Goal: Information Seeking & Learning: Learn about a topic

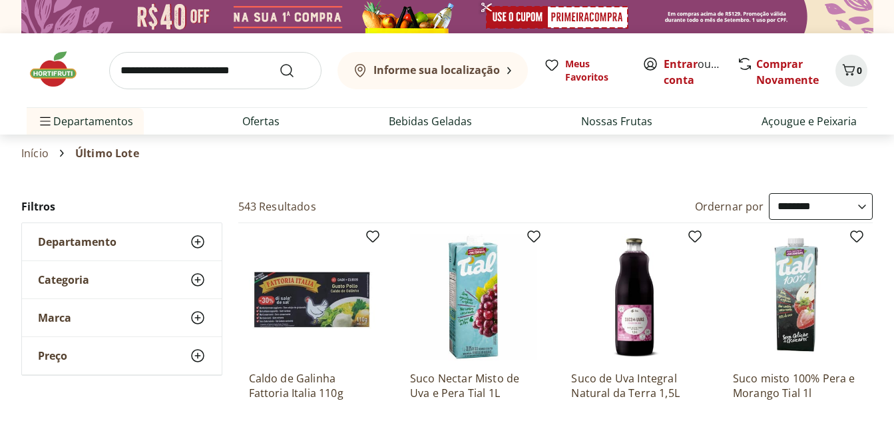
select select "**********"
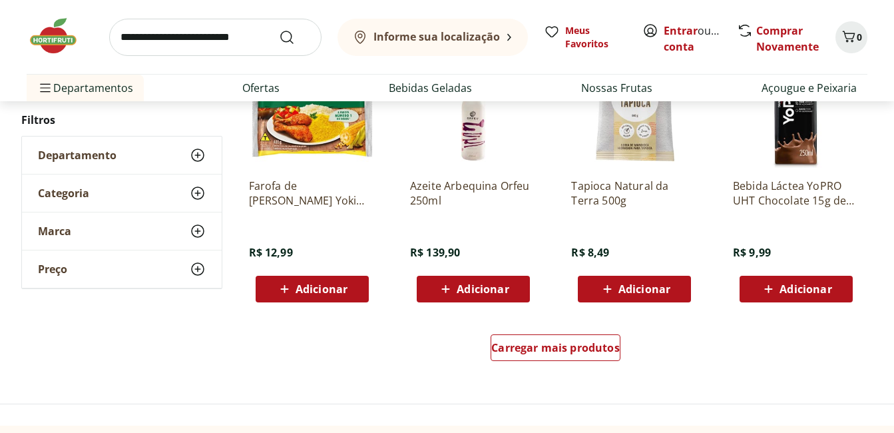
scroll to position [799, 0]
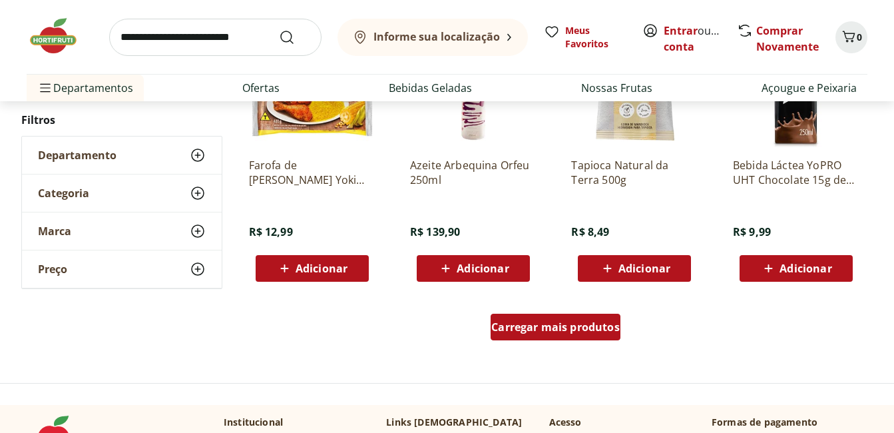
click at [575, 338] on div "Carregar mais produtos" at bounding box center [556, 327] width 130 height 27
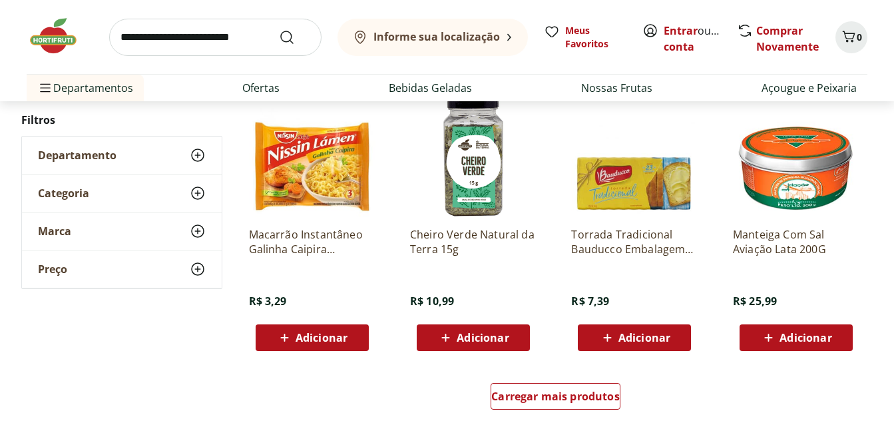
scroll to position [1665, 0]
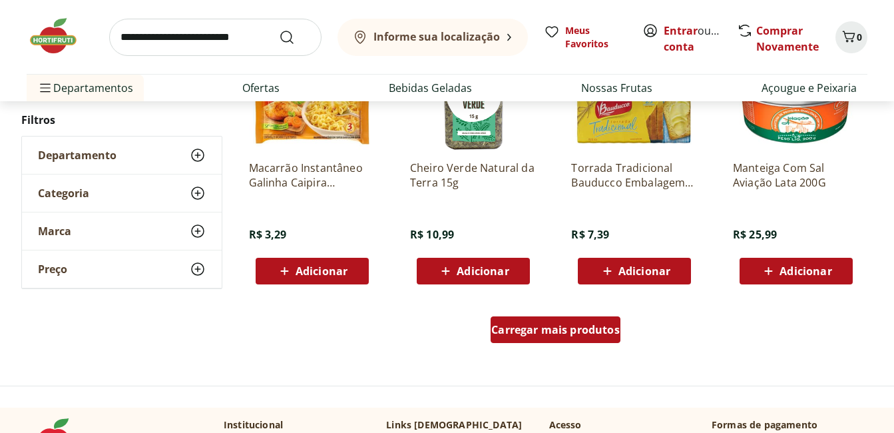
click at [589, 328] on span "Carregar mais produtos" at bounding box center [556, 329] width 129 height 11
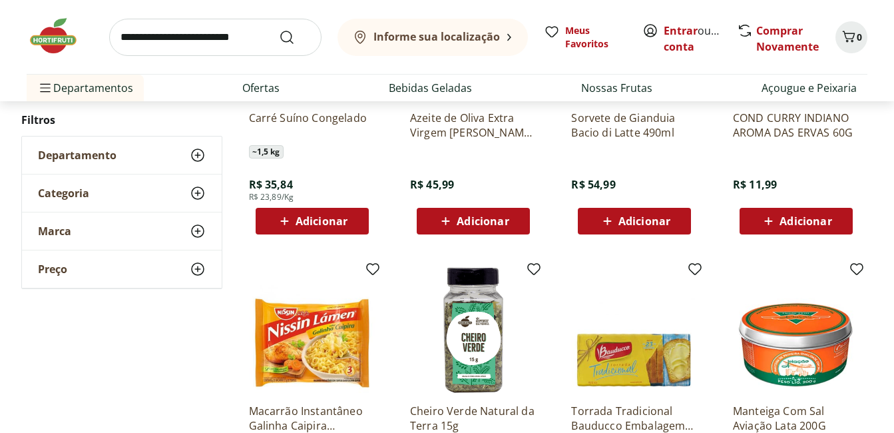
scroll to position [1332, 0]
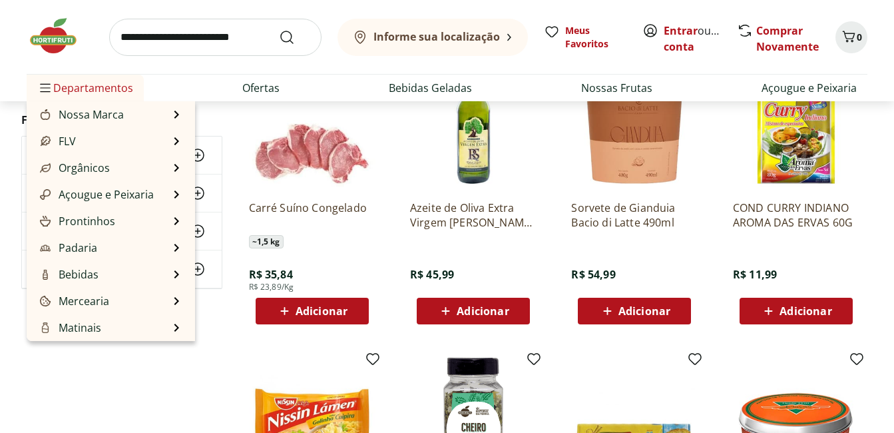
click at [96, 82] on span "Departamentos" at bounding box center [85, 88] width 96 height 32
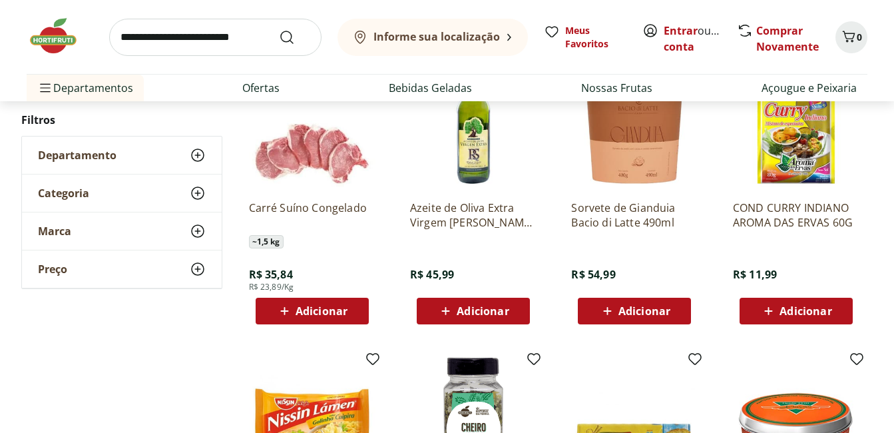
click at [59, 46] on img at bounding box center [60, 36] width 67 height 40
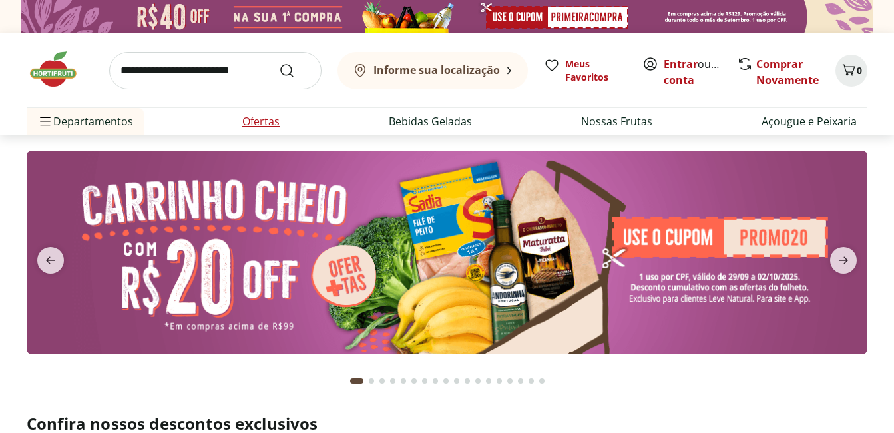
click at [272, 117] on link "Ofertas" at bounding box center [260, 121] width 37 height 16
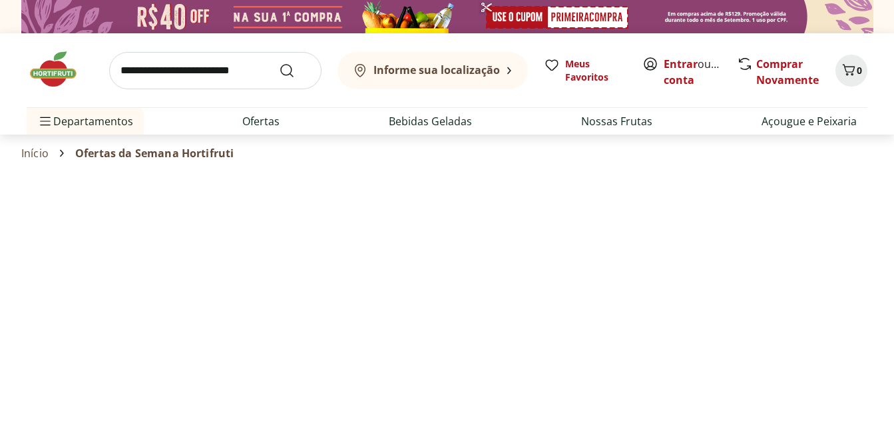
select select "**********"
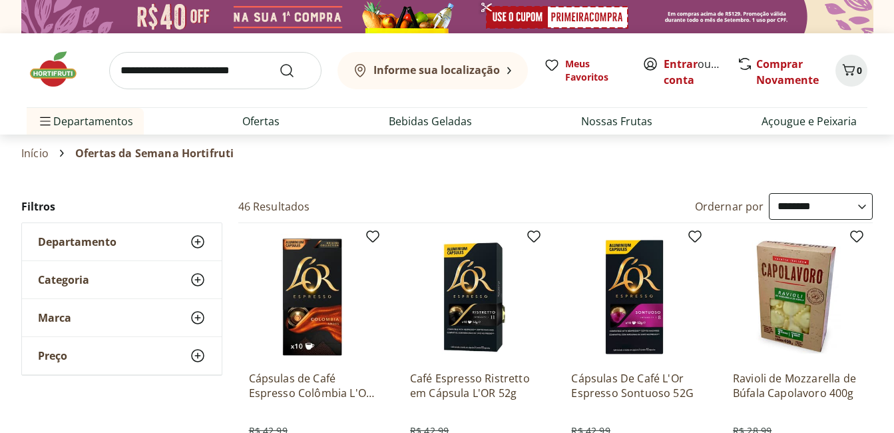
click at [36, 156] on link "Início" at bounding box center [34, 153] width 27 height 12
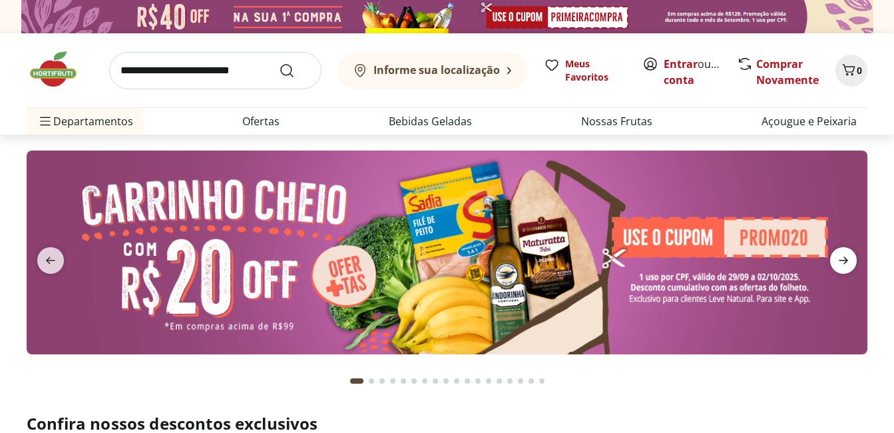
click at [846, 259] on icon "next" at bounding box center [843, 260] width 9 height 7
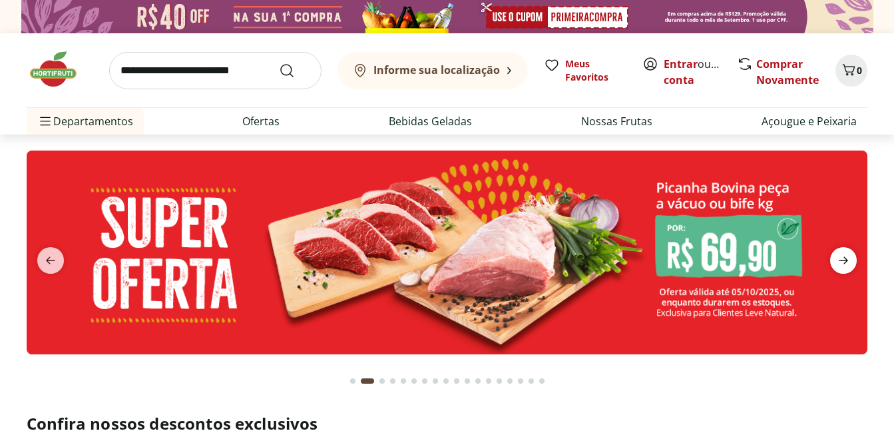
click at [846, 259] on icon "next" at bounding box center [843, 260] width 9 height 7
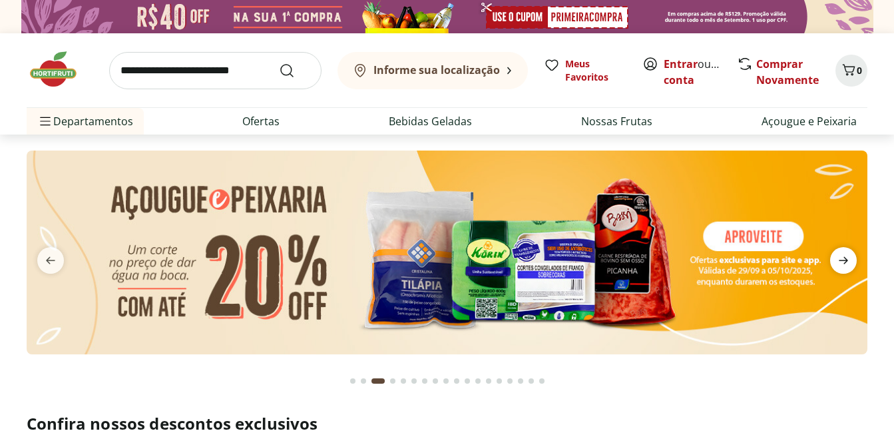
click at [846, 259] on icon "next" at bounding box center [843, 260] width 9 height 7
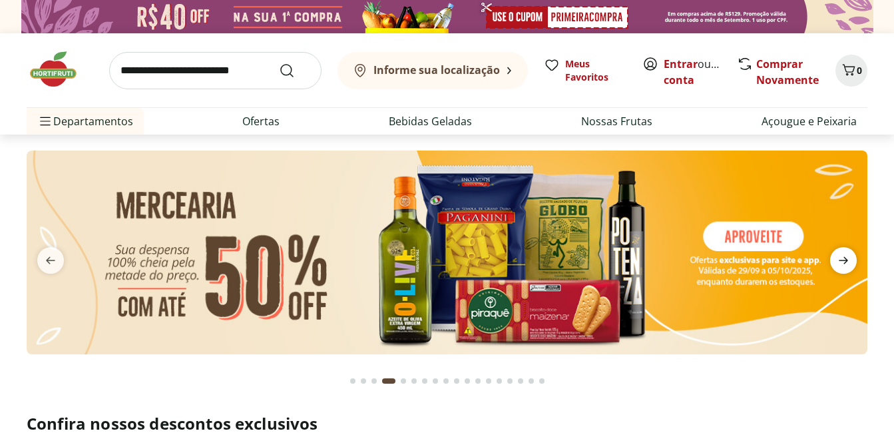
click at [846, 259] on icon "next" at bounding box center [843, 260] width 9 height 7
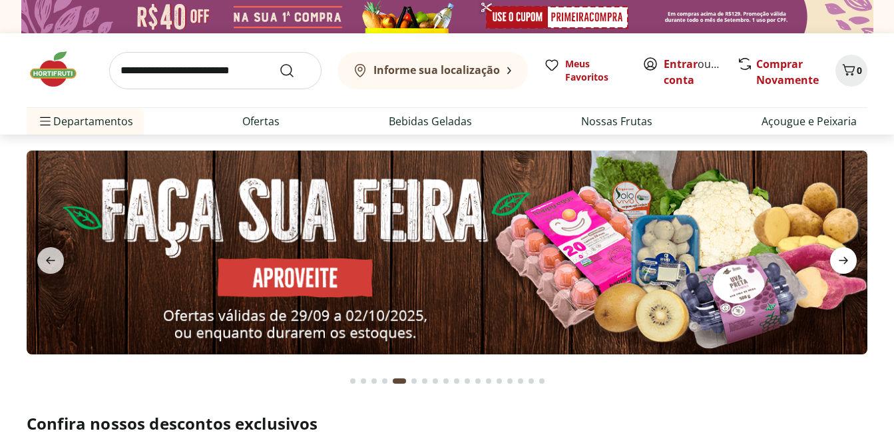
click at [846, 259] on icon "next" at bounding box center [843, 260] width 9 height 7
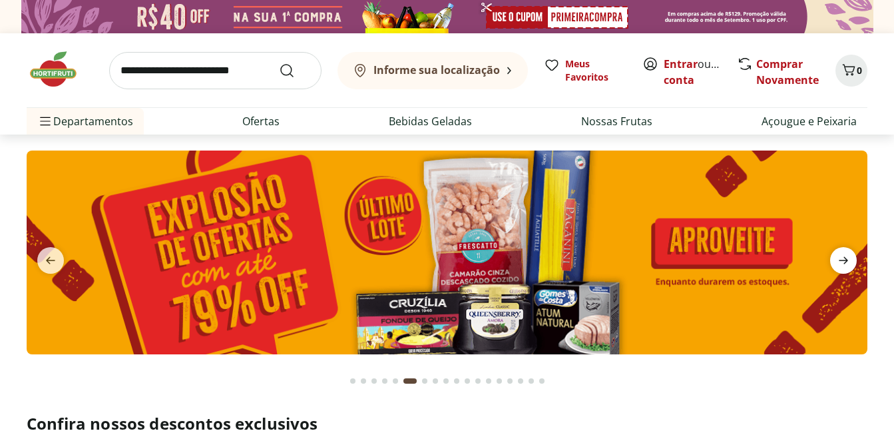
click at [846, 259] on icon "next" at bounding box center [843, 260] width 9 height 7
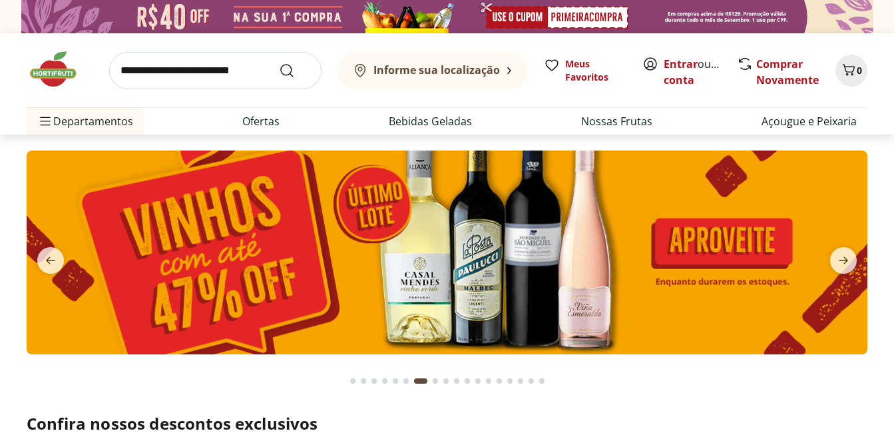
click at [445, 236] on img at bounding box center [447, 253] width 841 height 204
select select "**********"
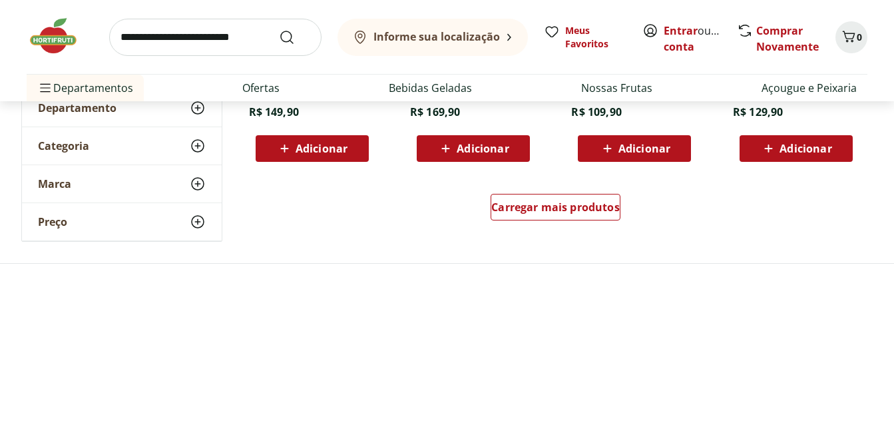
scroll to position [932, 0]
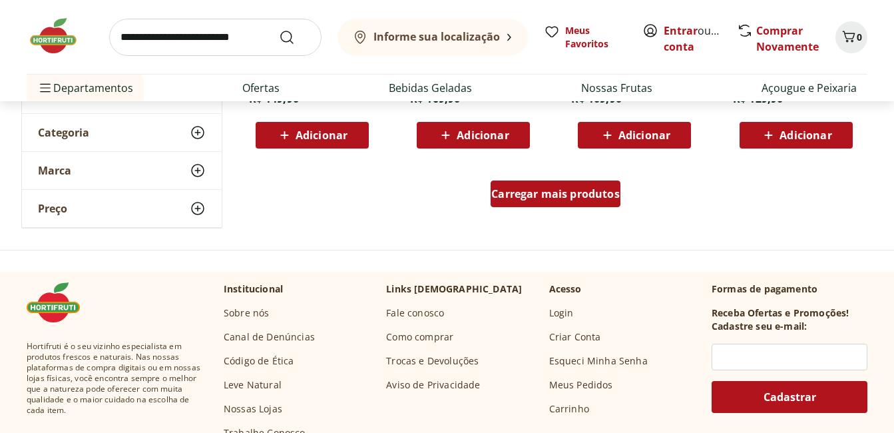
click at [539, 202] on div "Carregar mais produtos" at bounding box center [556, 193] width 130 height 27
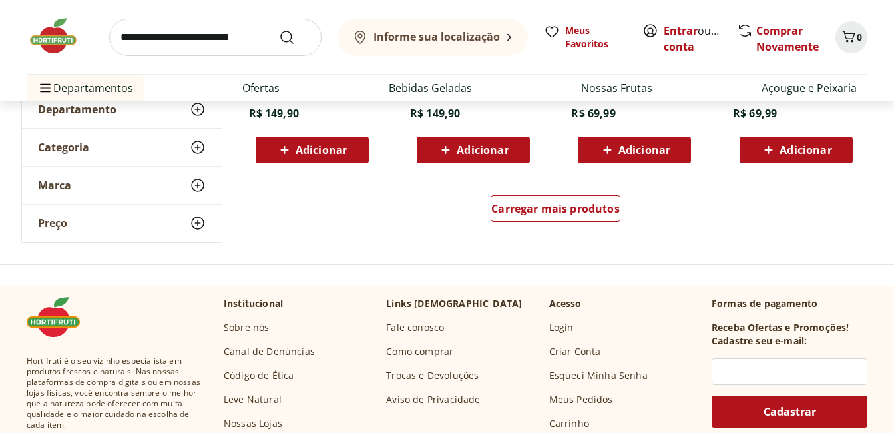
scroll to position [1798, 0]
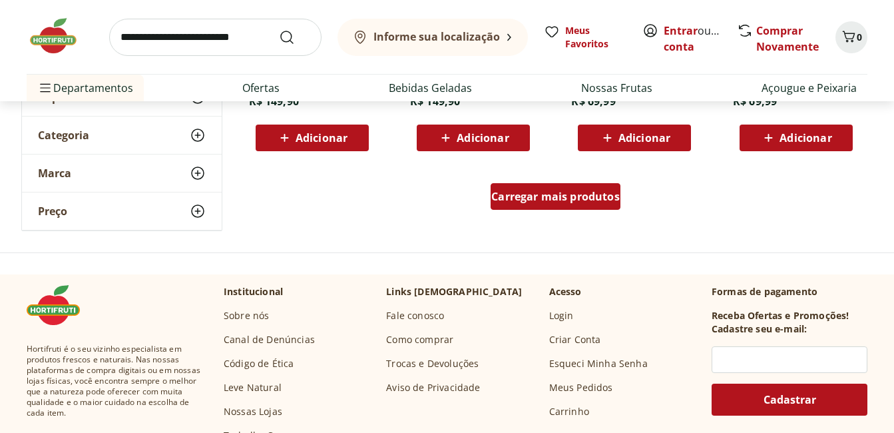
click at [573, 208] on div "Carregar mais produtos" at bounding box center [556, 196] width 130 height 27
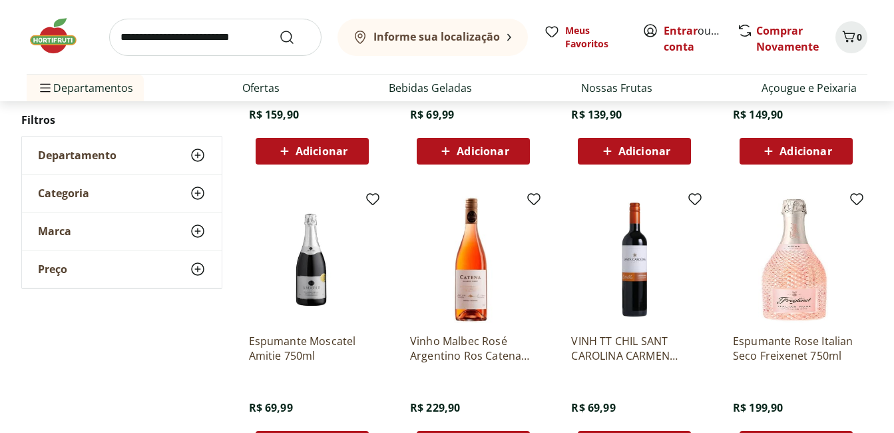
scroll to position [799, 0]
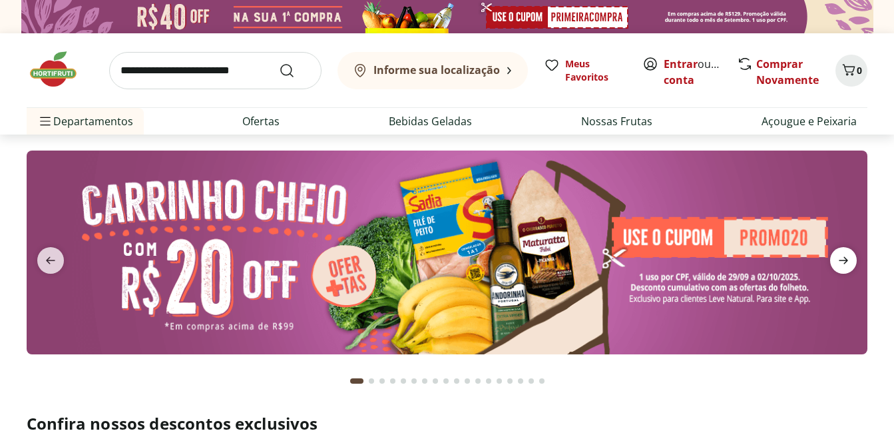
click at [846, 262] on icon "next" at bounding box center [843, 260] width 9 height 7
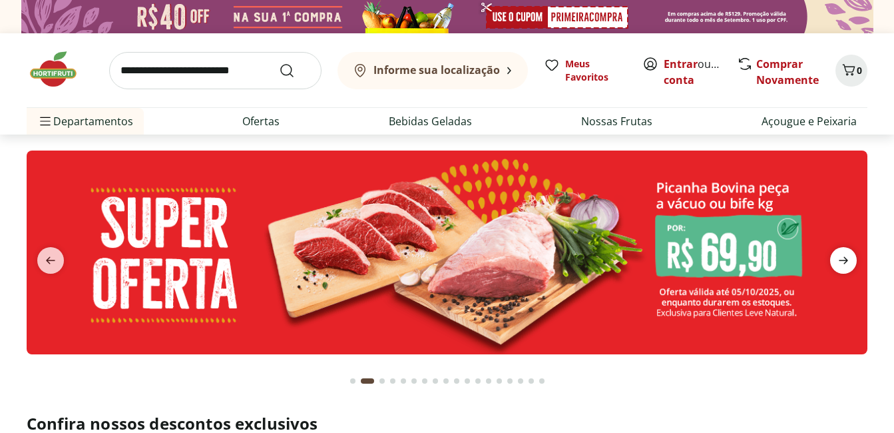
click at [846, 262] on icon "next" at bounding box center [843, 260] width 9 height 7
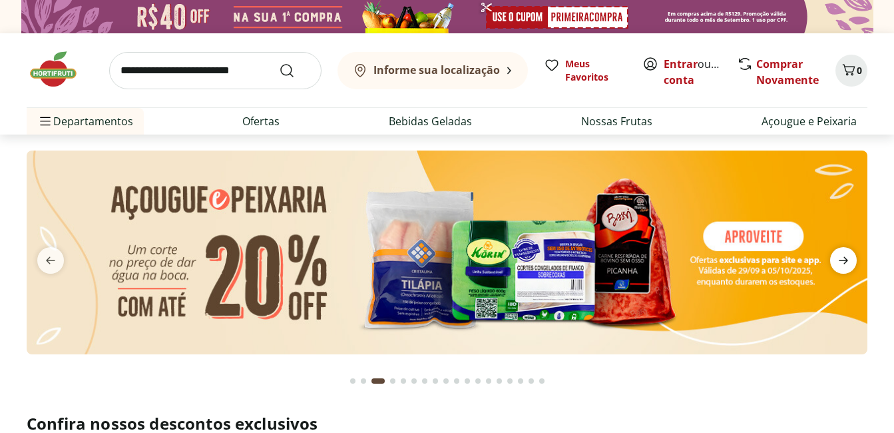
click at [846, 262] on icon "next" at bounding box center [843, 260] width 9 height 7
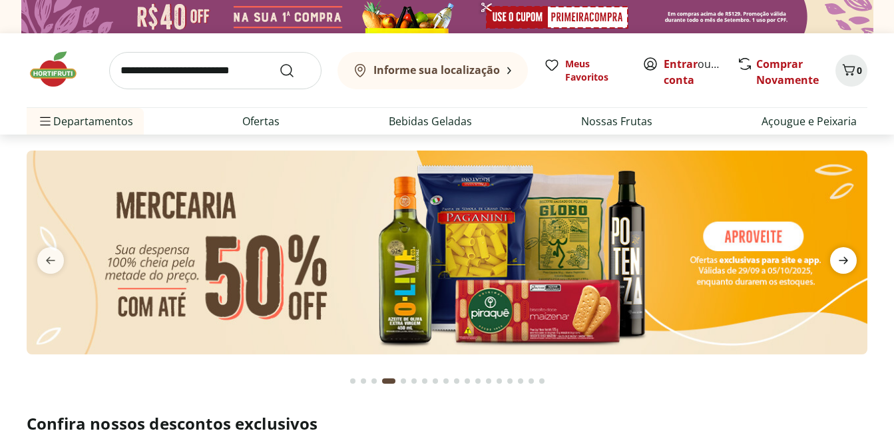
click at [846, 262] on icon "next" at bounding box center [843, 260] width 9 height 7
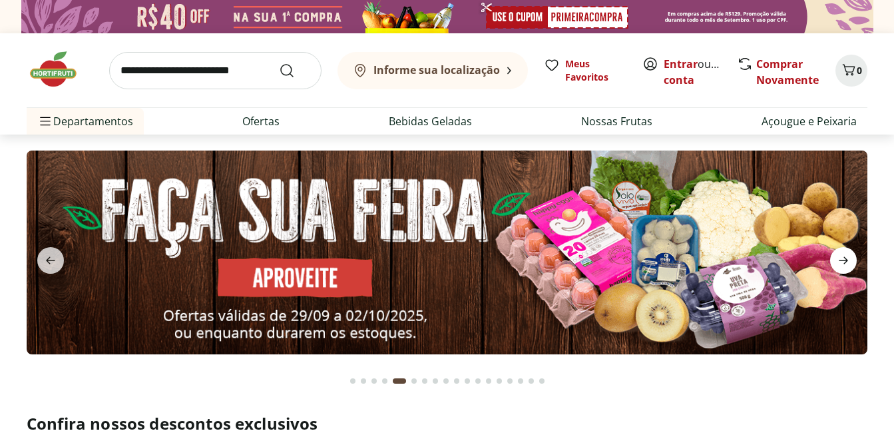
click at [846, 262] on icon "next" at bounding box center [843, 260] width 9 height 7
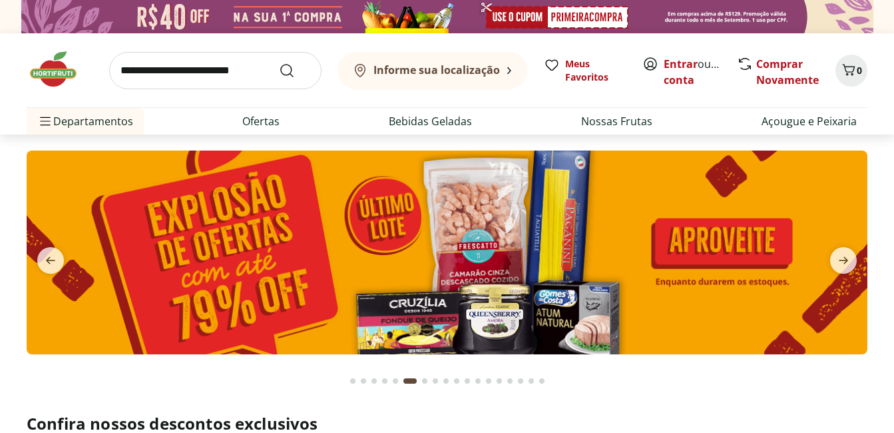
click at [344, 194] on img at bounding box center [447, 253] width 841 height 204
select select "**********"
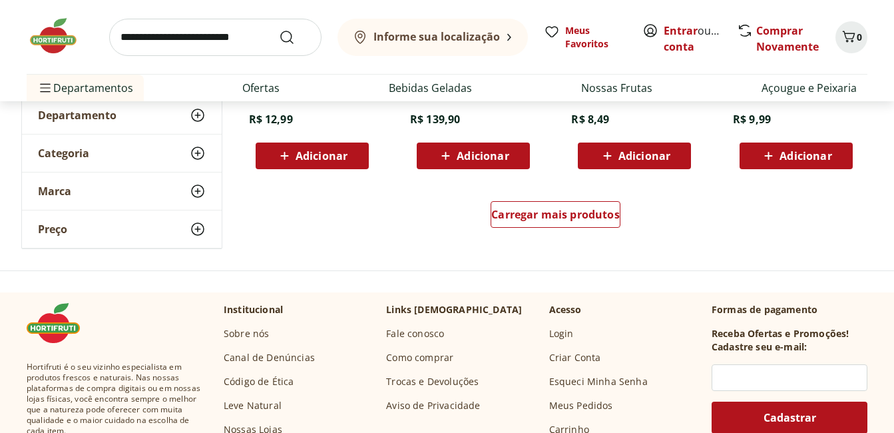
scroll to position [932, 0]
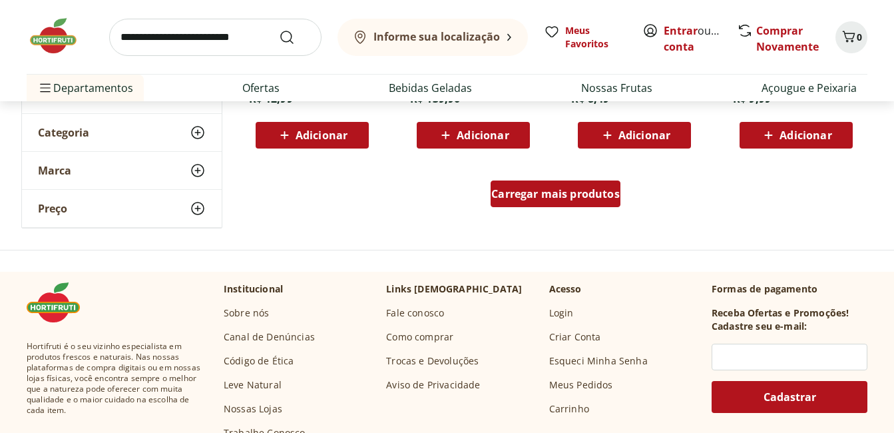
click at [560, 196] on span "Carregar mais produtos" at bounding box center [556, 193] width 129 height 11
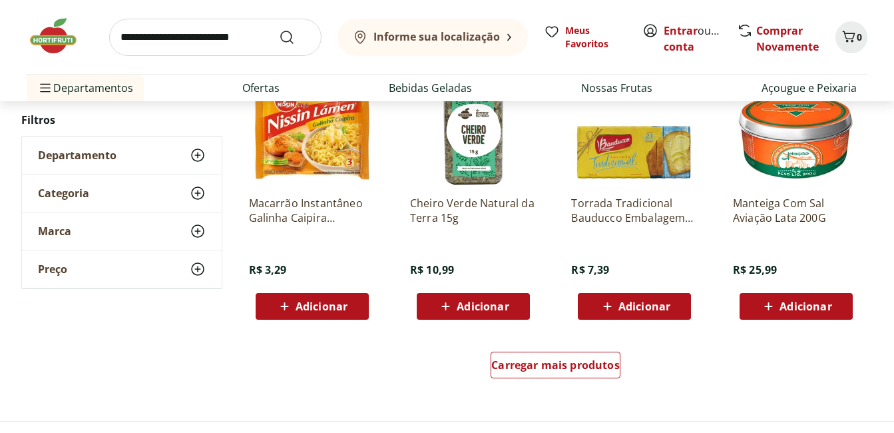
scroll to position [1798, 0]
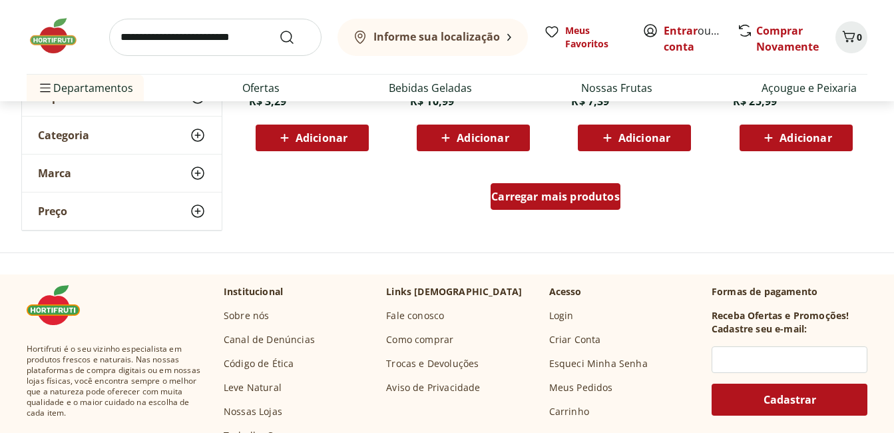
click at [581, 196] on span "Carregar mais produtos" at bounding box center [556, 196] width 129 height 11
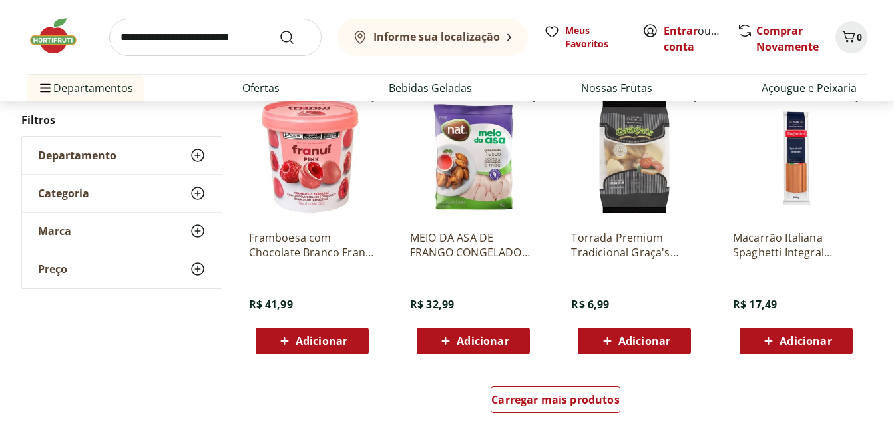
scroll to position [2464, 0]
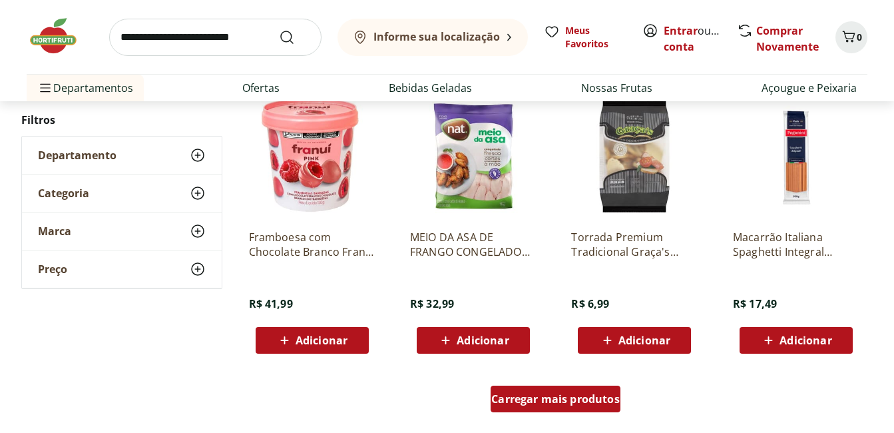
click at [560, 410] on div "Carregar mais produtos" at bounding box center [556, 399] width 130 height 27
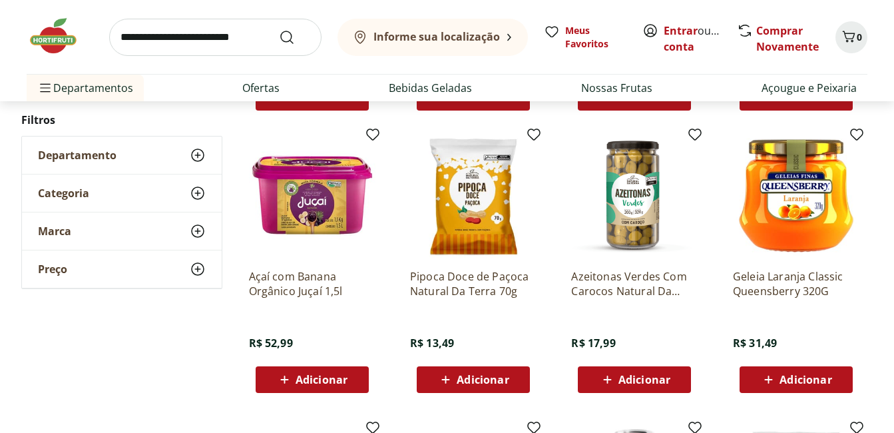
scroll to position [2731, 0]
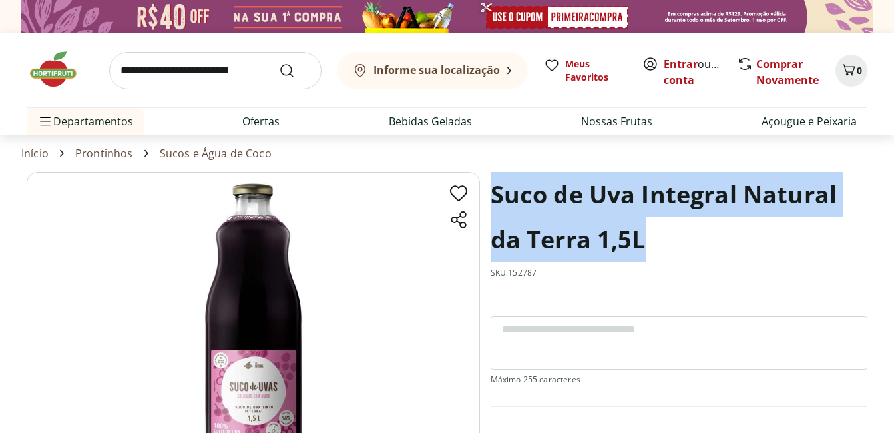
drag, startPoint x: 496, startPoint y: 185, endPoint x: 765, endPoint y: 236, distance: 273.3
click at [765, 236] on h1 "Suco de Uva Integral Natural da Terra 1,5L" at bounding box center [679, 217] width 377 height 91
copy h1 "Suco de Uva Integral Natural da Terra 1,5L"
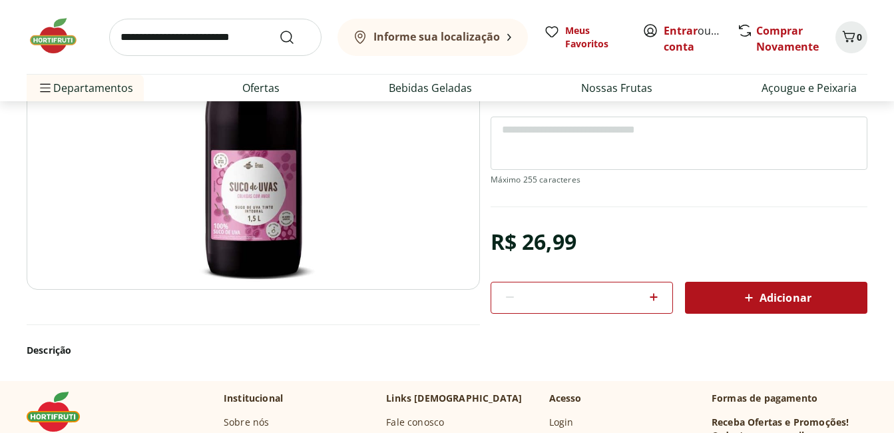
scroll to position [333, 0]
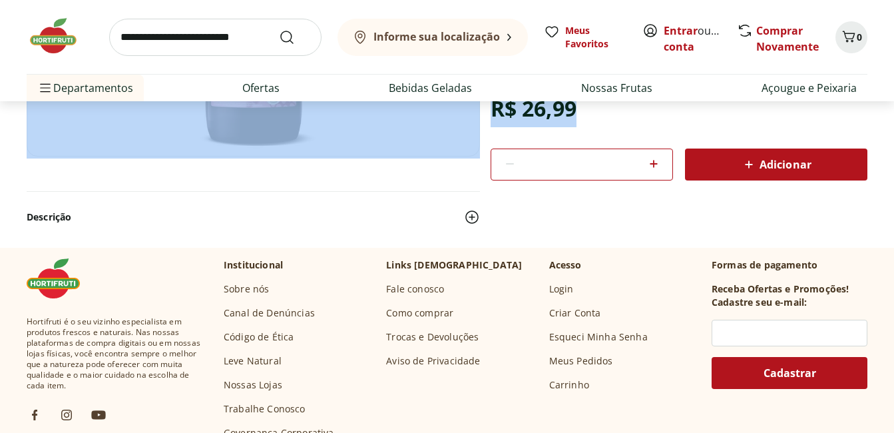
drag, startPoint x: 496, startPoint y: 109, endPoint x: 589, endPoint y: 120, distance: 93.8
click at [589, 120] on section "Suco de Uva Integral Natural da Terra 1,5L SKU: 152787 R$ 26,99 * Adicionar Suc…" at bounding box center [447, 43] width 841 height 408
copy section "Suco de Uva Integral Natural da Terra 1,5L SKU: 152787 R$ 26,99"
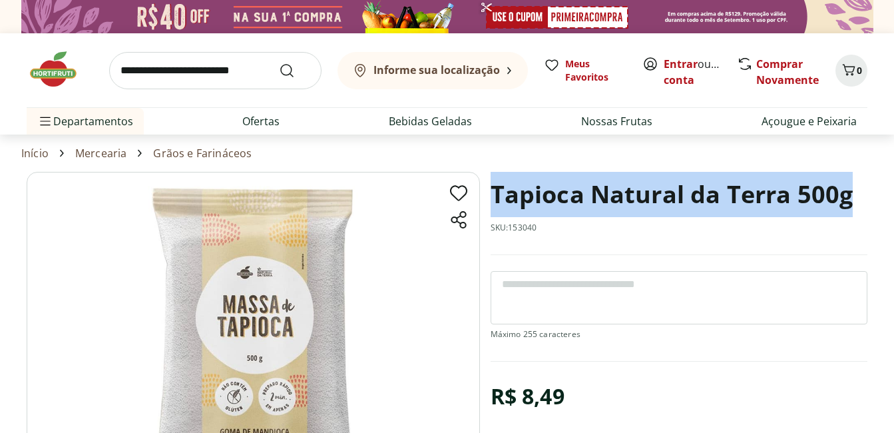
drag, startPoint x: 497, startPoint y: 198, endPoint x: 858, endPoint y: 202, distance: 361.7
click at [858, 202] on div "Tapioca Natural da Terra 500g SKU: 153040" at bounding box center [679, 213] width 377 height 83
copy h1 "Tapioca Natural da Terra 500g"
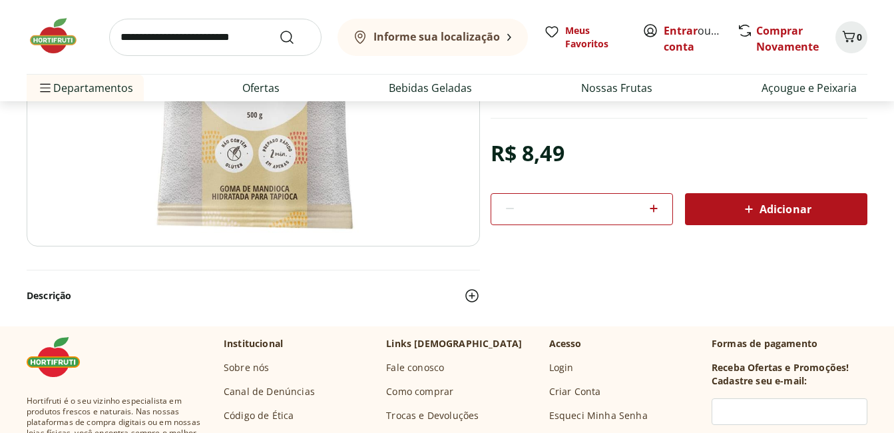
scroll to position [266, 0]
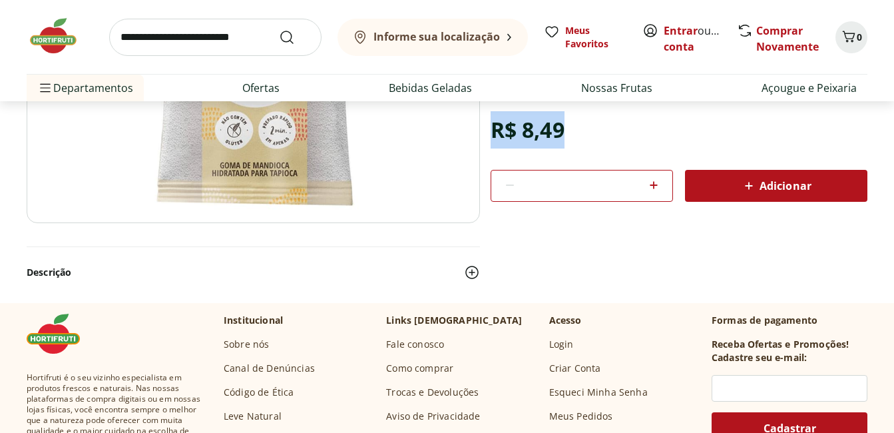
drag, startPoint x: 496, startPoint y: 124, endPoint x: 576, endPoint y: 125, distance: 80.6
click at [576, 125] on section "Tapioca Natural da Terra 500g SKU: 153040 R$ 8,49 * Adicionar Tapioca Natural d…" at bounding box center [447, 104] width 841 height 398
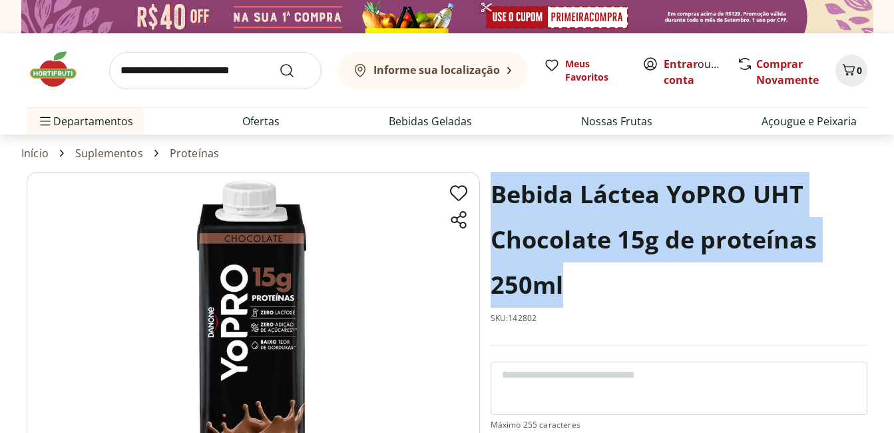
drag, startPoint x: 497, startPoint y: 193, endPoint x: 813, endPoint y: 263, distance: 323.3
click at [813, 263] on h1 "Bebida Láctea YoPRO UHT Chocolate 15g de proteínas 250ml" at bounding box center [679, 240] width 377 height 136
copy h1 "Bebida Láctea YoPRO UHT Chocolate 15g de proteínas 250ml"
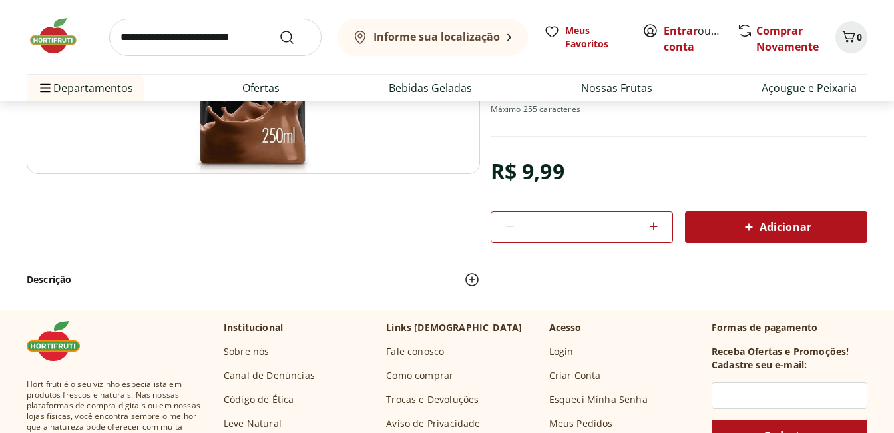
scroll to position [333, 0]
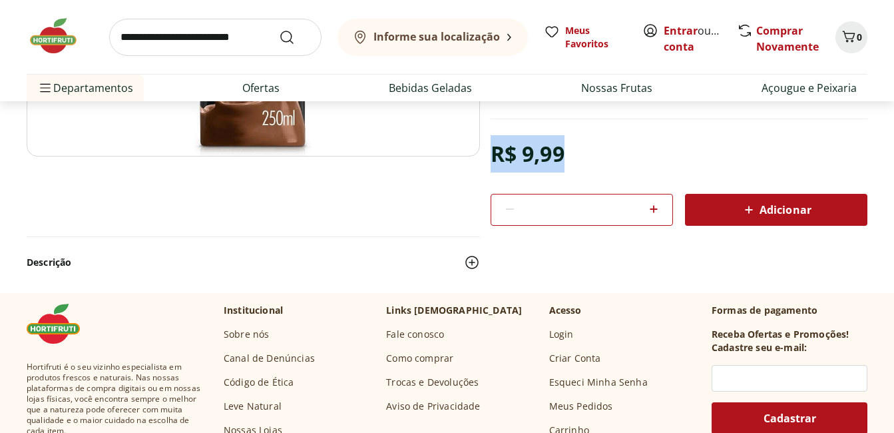
drag, startPoint x: 493, startPoint y: 153, endPoint x: 565, endPoint y: 155, distance: 72.6
click at [565, 155] on section "Bebida Láctea YoPRO UHT Chocolate 15g de proteínas 250ml SKU: 142802 R$ 9,99 * …" at bounding box center [447, 66] width 841 height 454
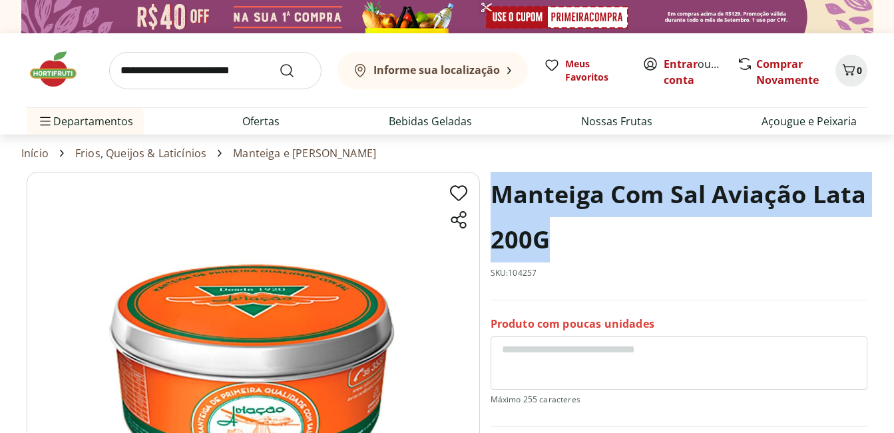
drag, startPoint x: 499, startPoint y: 190, endPoint x: 804, endPoint y: 236, distance: 308.5
click at [804, 236] on h1 "Manteiga Com Sal Aviação Lata 200G" at bounding box center [679, 217] width 377 height 91
copy h1 "Manteiga Com Sal Aviação Lata 200G"
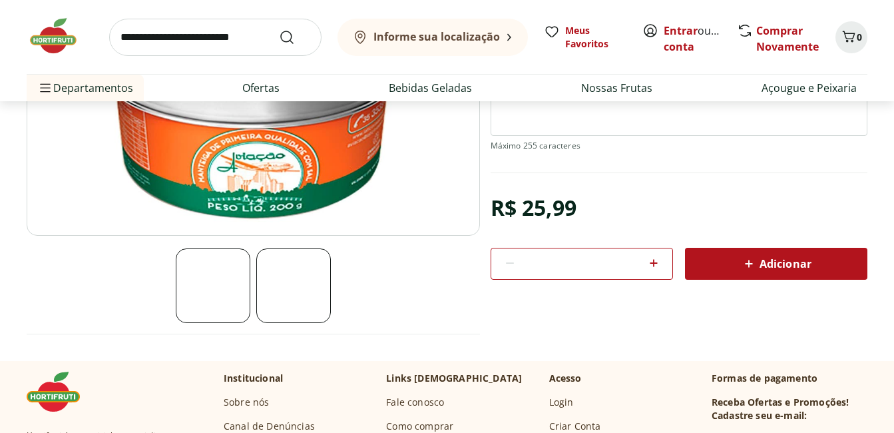
scroll to position [266, 0]
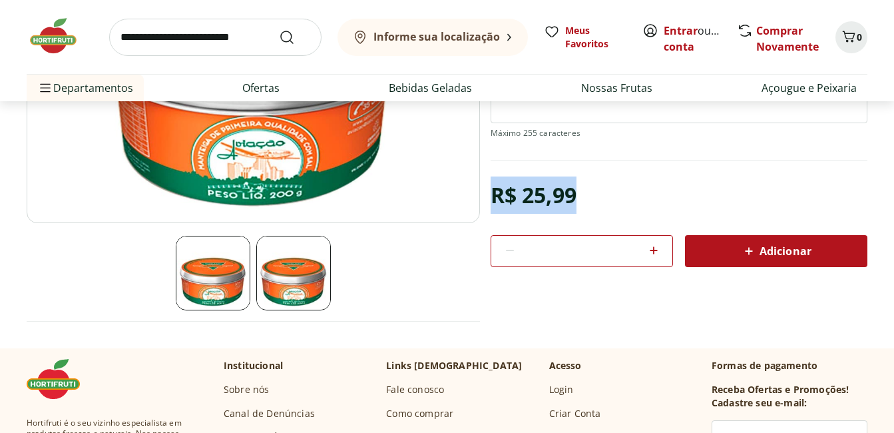
drag, startPoint x: 492, startPoint y: 190, endPoint x: 580, endPoint y: 196, distance: 88.7
click at [580, 196] on section "Manteiga Com Sal Aviação Lata 200G SKU: 104257 Produto com poucas unidades R$ 2…" at bounding box center [447, 126] width 841 height 443
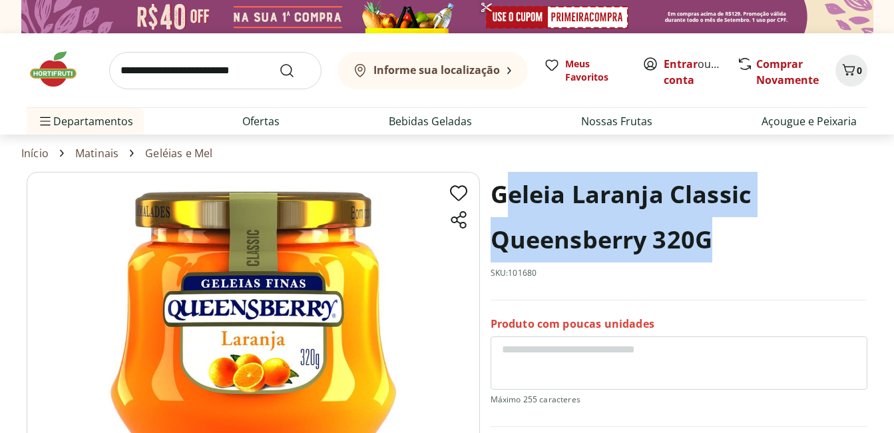
drag, startPoint x: 499, startPoint y: 186, endPoint x: 773, endPoint y: 230, distance: 276.5
click at [773, 230] on h1 "Geleia Laranja Classic Queensberry 320G" at bounding box center [679, 217] width 377 height 91
drag, startPoint x: 496, startPoint y: 194, endPoint x: 725, endPoint y: 244, distance: 235.1
click at [725, 244] on h1 "Geleia Laranja Classic Queensberry 320G" at bounding box center [679, 217] width 377 height 91
copy h1 "Geleia Laranja Classic Queensberry 320G"
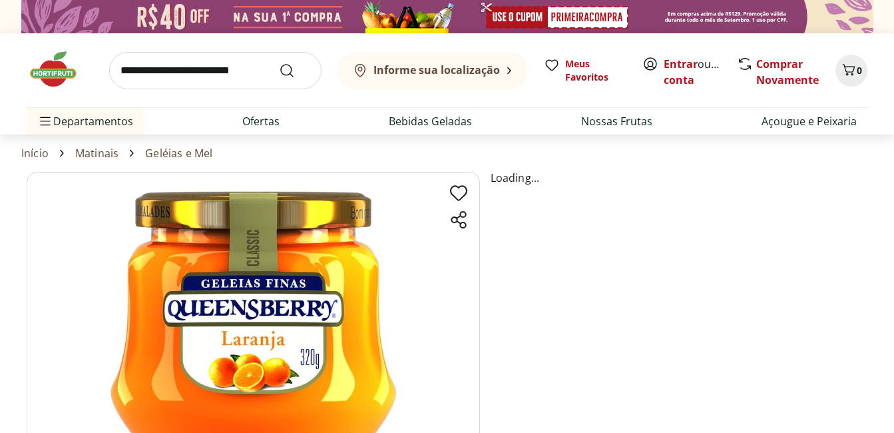
click at [818, 198] on section "Loading..." at bounding box center [447, 393] width 841 height 443
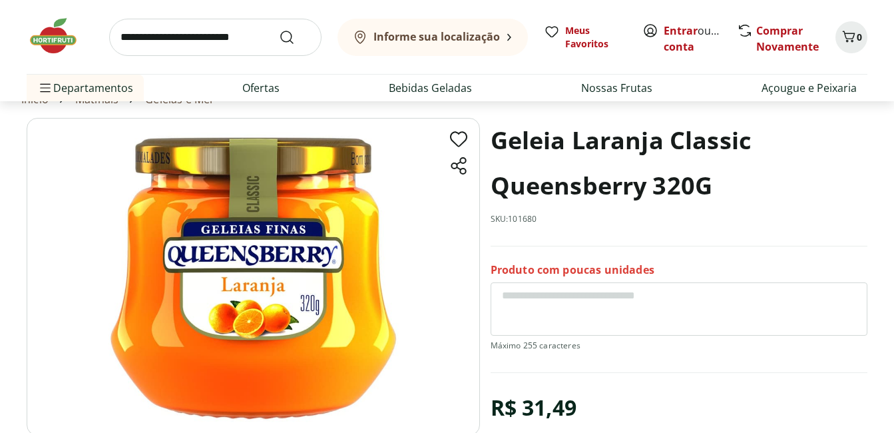
scroll to position [133, 0]
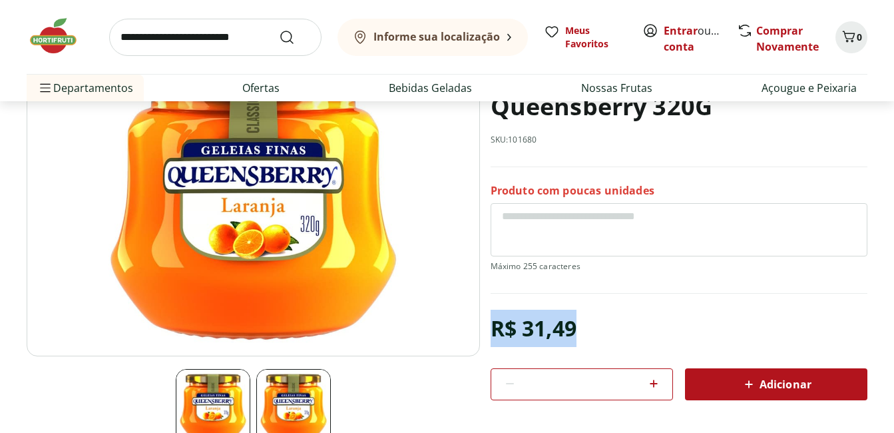
drag, startPoint x: 496, startPoint y: 324, endPoint x: 577, endPoint y: 324, distance: 80.6
click at [577, 324] on div "R$ 31,49" at bounding box center [534, 328] width 86 height 37
copy div "R$ 31,49"
